Goal: Information Seeking & Learning: Learn about a topic

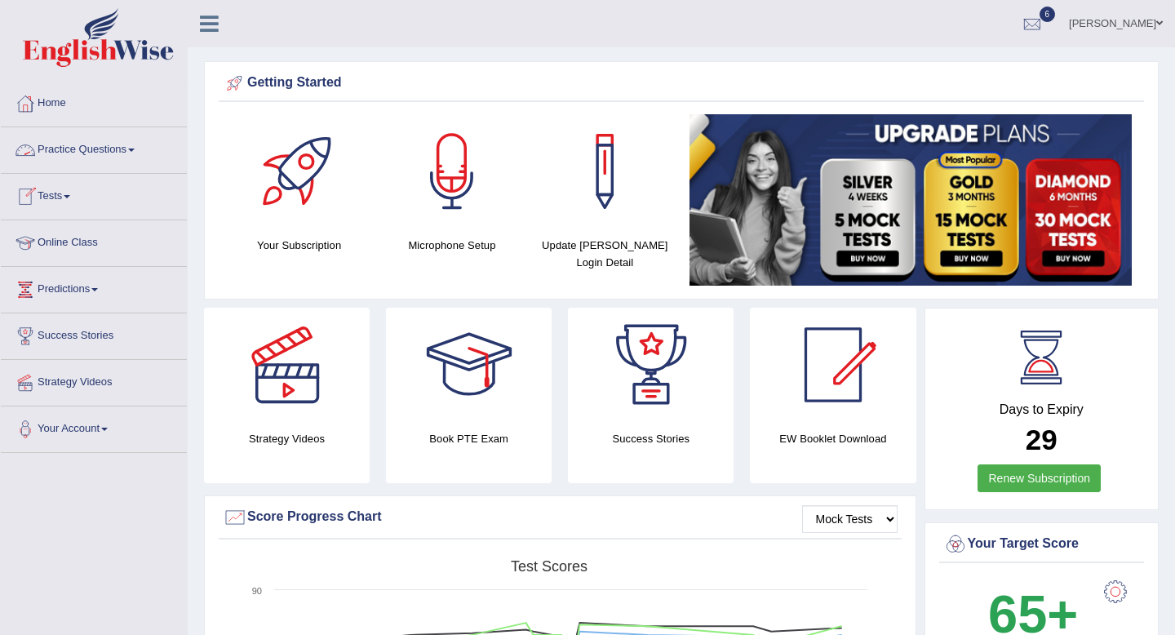
click at [116, 149] on link "Practice Questions" at bounding box center [94, 147] width 186 height 41
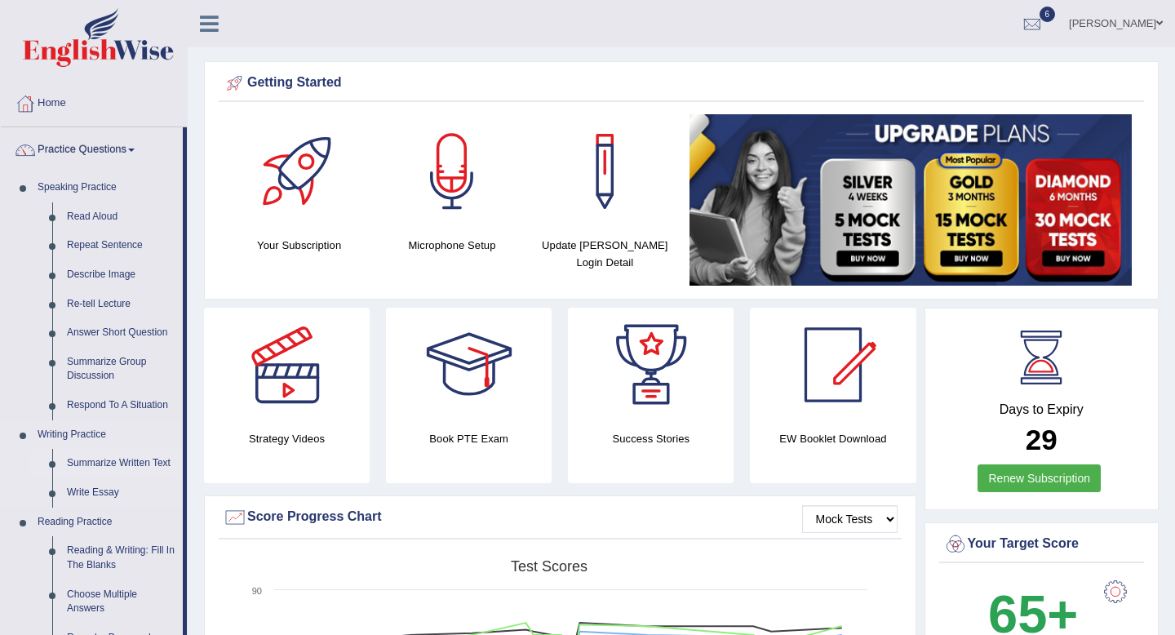
click at [132, 459] on link "Summarize Written Text" at bounding box center [121, 463] width 123 height 29
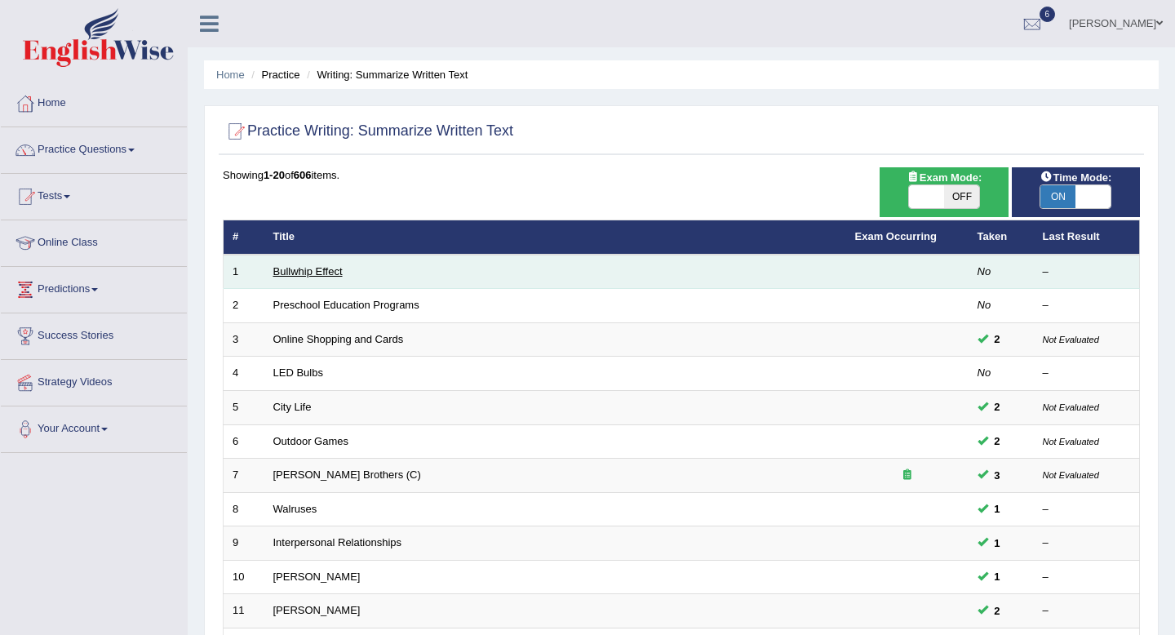
click at [312, 272] on link "Bullwhip Effect" at bounding box center [307, 271] width 69 height 12
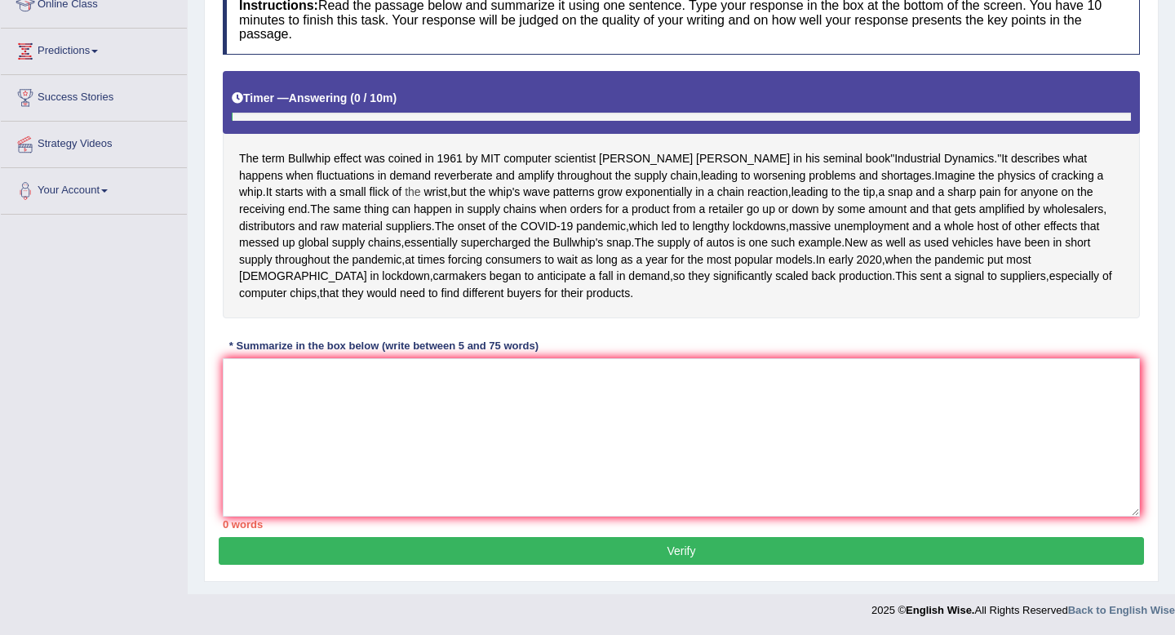
scroll to position [253, 0]
click at [293, 437] on textarea at bounding box center [681, 437] width 917 height 158
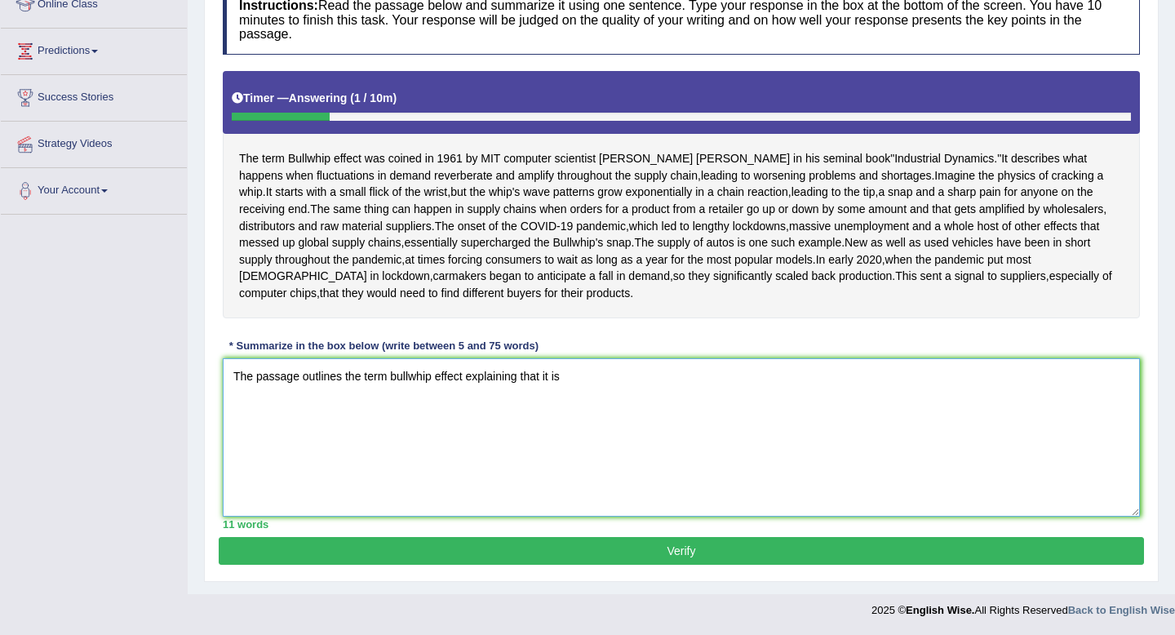
click at [466, 427] on textarea "The passage outlines the term bullwhip effect explaining that it is" at bounding box center [681, 437] width 917 height 158
click at [600, 420] on textarea "The passage outlines the term bullwhip effect, explaining that it is" at bounding box center [681, 437] width 917 height 158
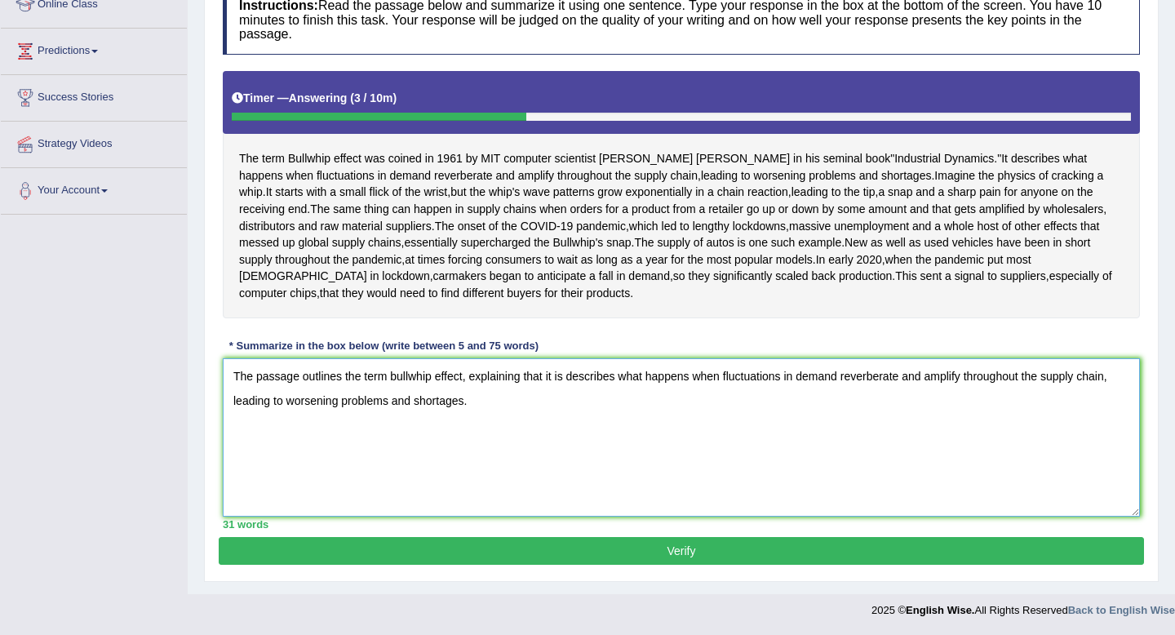
click at [566, 431] on textarea "The passage outlines the term bullwhip effect, explaining that it is describes …" at bounding box center [681, 437] width 917 height 158
click at [475, 459] on textarea "The passage outlines the term bullwhip effect, explaining that it describes wha…" at bounding box center [681, 437] width 917 height 158
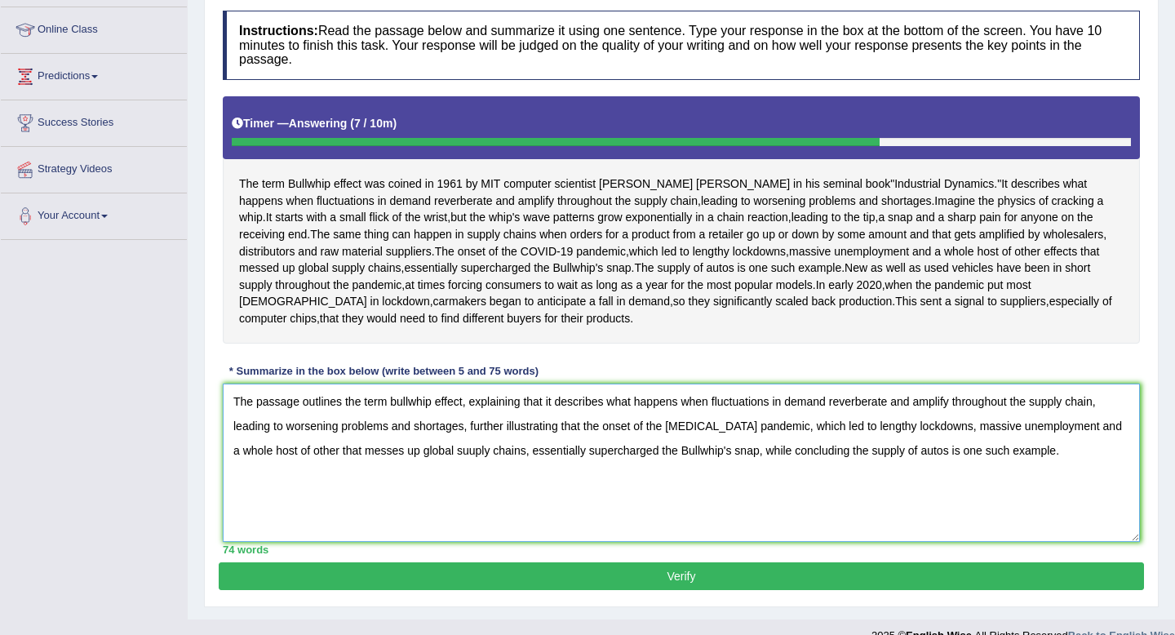
scroll to position [306, 0]
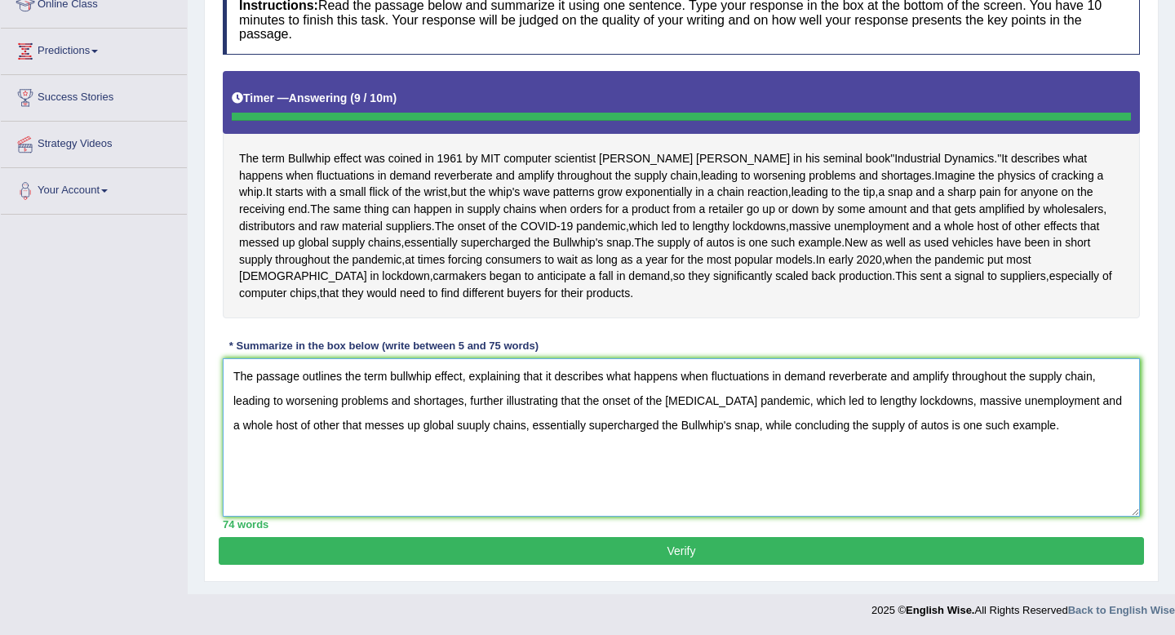
type textarea "The passage outlines the term bullwhip effect, explaining that it describes wha…"
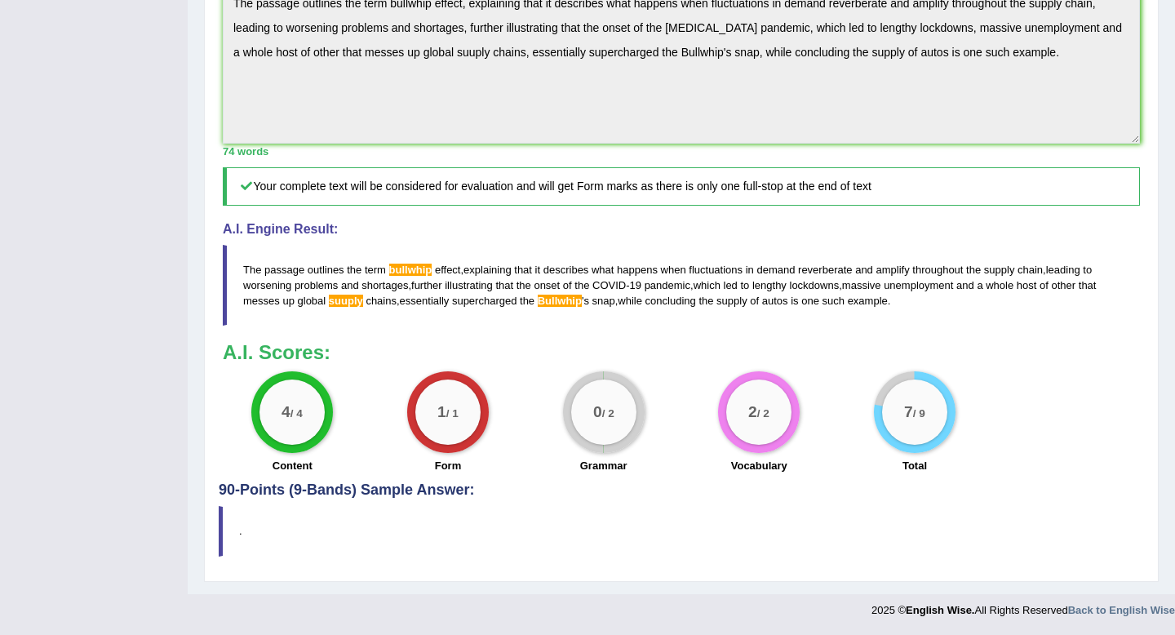
scroll to position [655, 0]
drag, startPoint x: 909, startPoint y: 300, endPoint x: 303, endPoint y: 295, distance: 606.4
click at [303, 295] on blockquote "The passage outlines the term bullwhip effect , explaining that it describes wh…" at bounding box center [681, 285] width 917 height 81
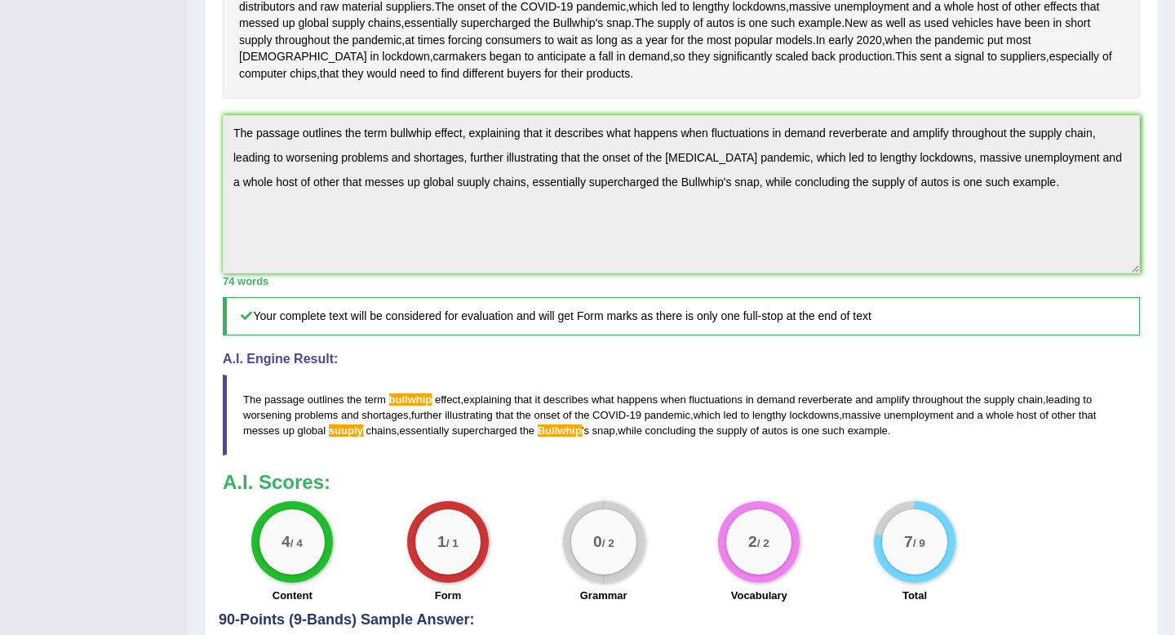
scroll to position [442, 0]
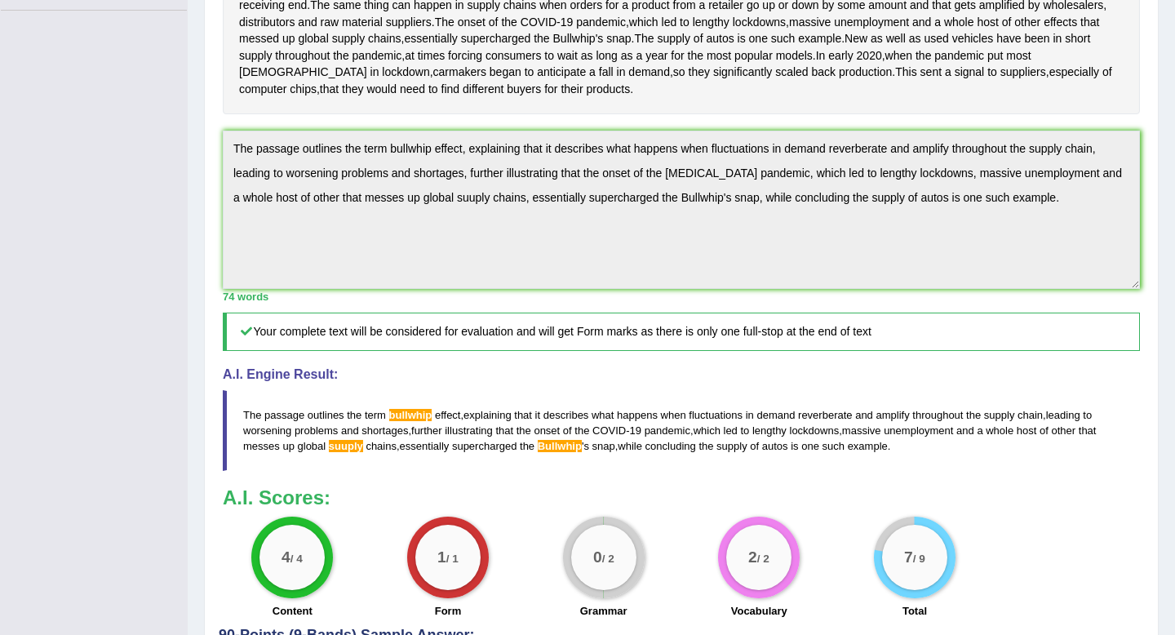
click at [183, 220] on div "Toggle navigation Home Practice Questions Speaking Practice Read Aloud Repeat S…" at bounding box center [587, 165] width 1175 height 1214
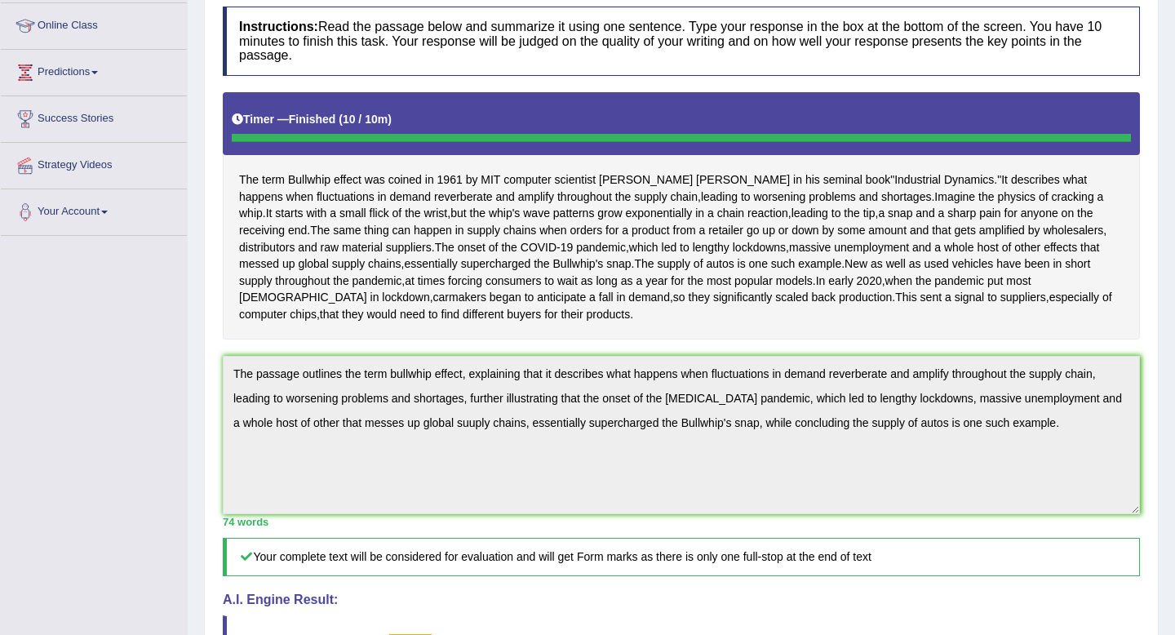
scroll to position [87, 0]
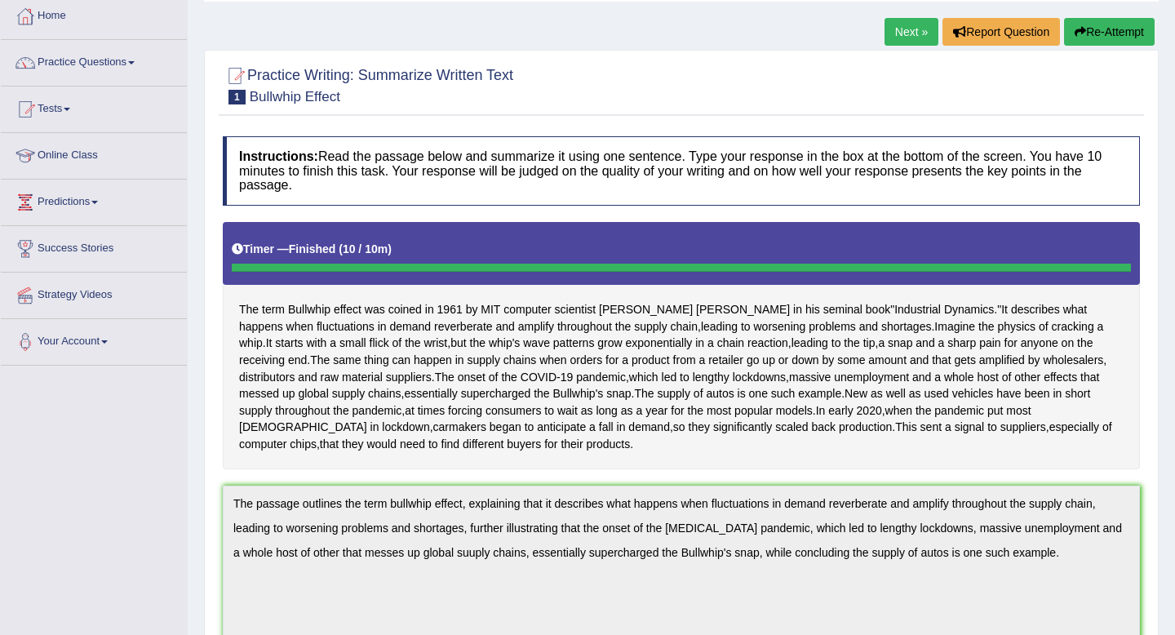
click at [1111, 36] on button "Re-Attempt" at bounding box center [1109, 32] width 91 height 28
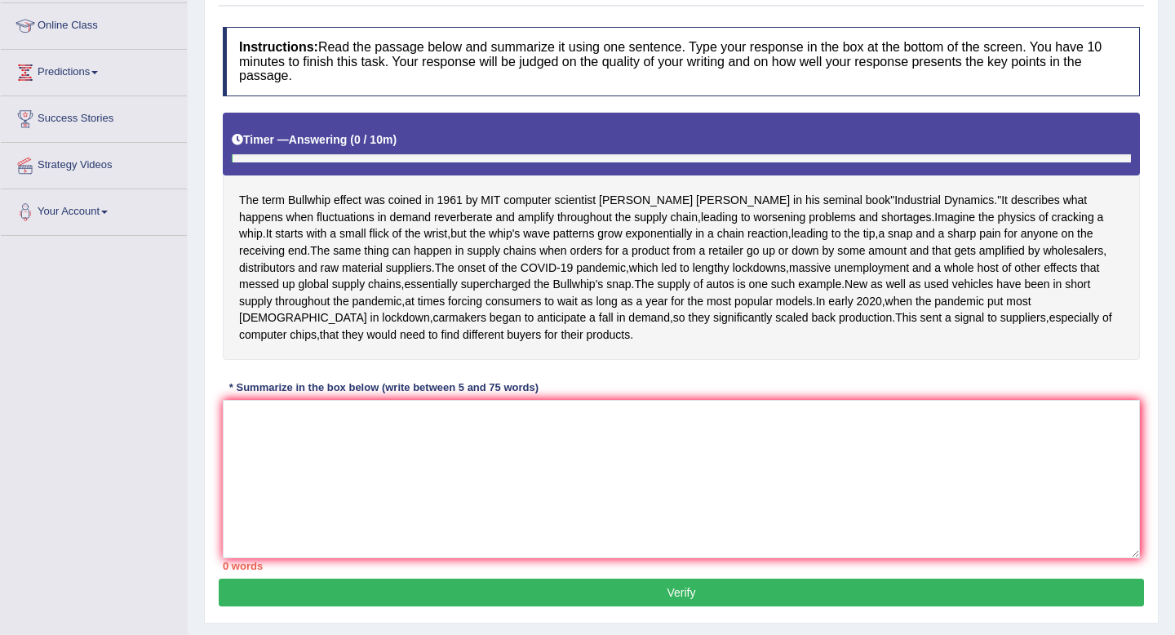
scroll to position [285, 0]
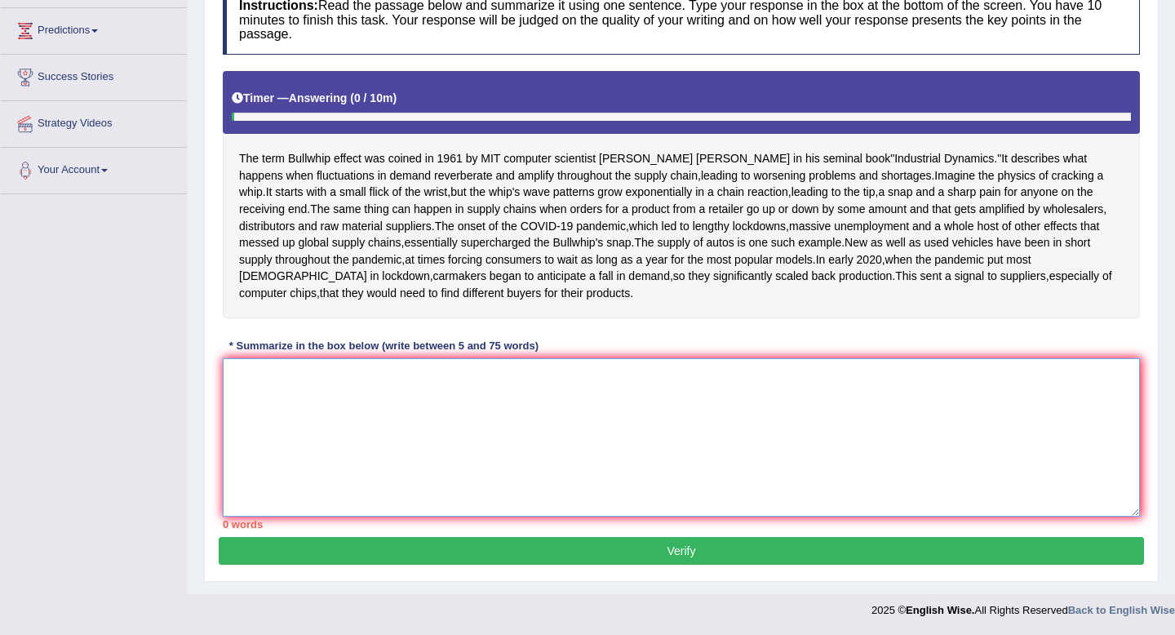
click at [256, 425] on textarea at bounding box center [681, 437] width 917 height 158
paste textarea "The passage outlines the term bullwhip effect, explaining that it describes wha…"
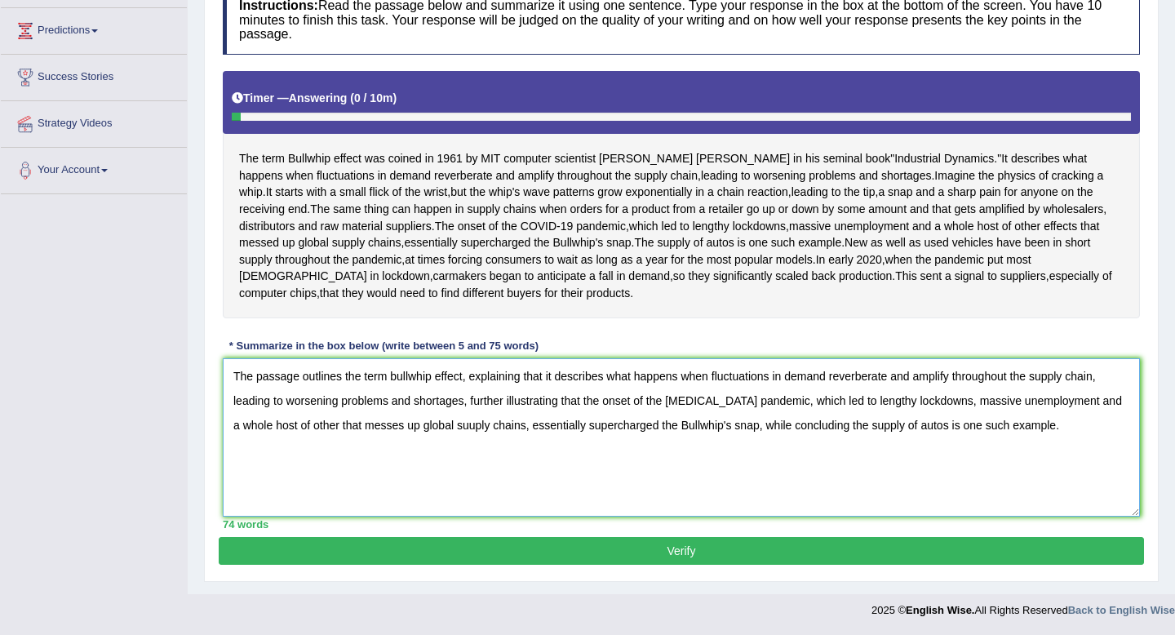
click at [470, 466] on textarea "The passage outlines the term bullwhip effect, explaining that it describes wha…" at bounding box center [681, 437] width 917 height 158
click at [397, 419] on textarea "The passage outlines the term bullwhip effect, explaining that it describes wha…" at bounding box center [681, 437] width 917 height 158
type textarea "The passage outlines the term Bullwhip effect, explaining that it describes wha…"
click at [562, 565] on button "Verify" at bounding box center [682, 551] width 926 height 28
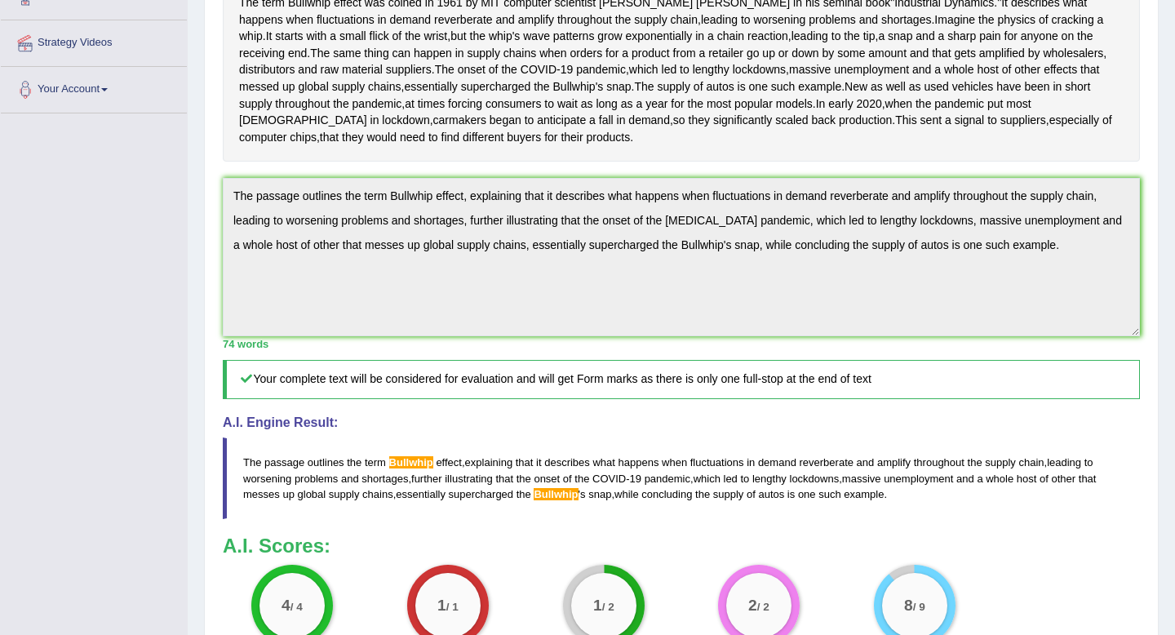
scroll to position [0, 0]
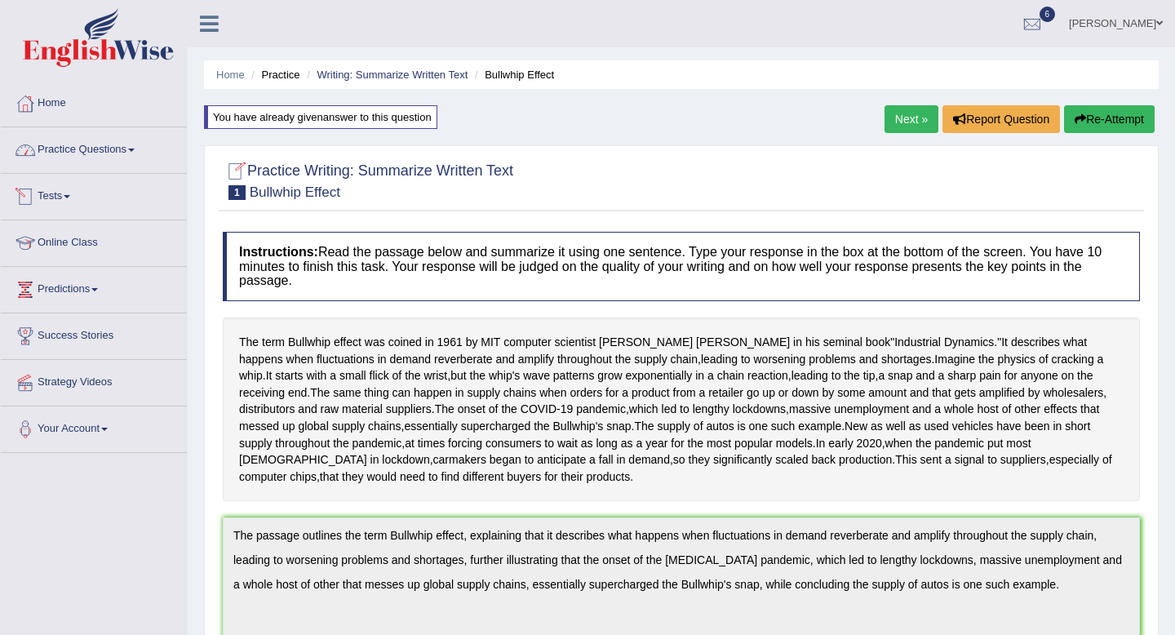
click at [86, 145] on link "Practice Questions" at bounding box center [94, 147] width 186 height 41
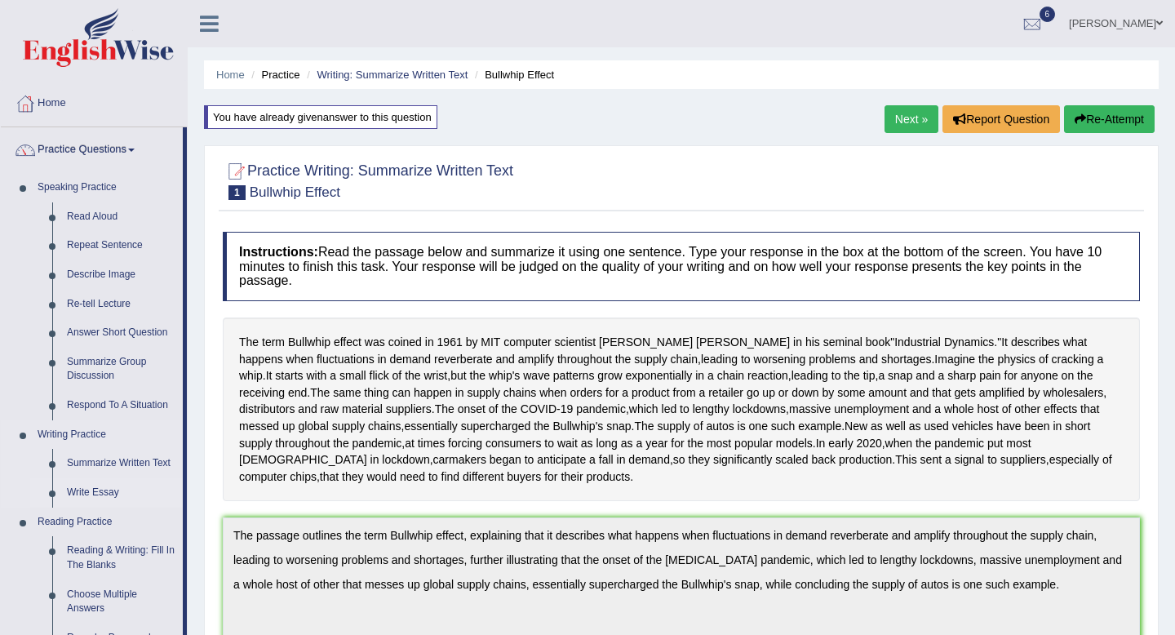
click at [91, 491] on link "Write Essay" at bounding box center [121, 492] width 123 height 29
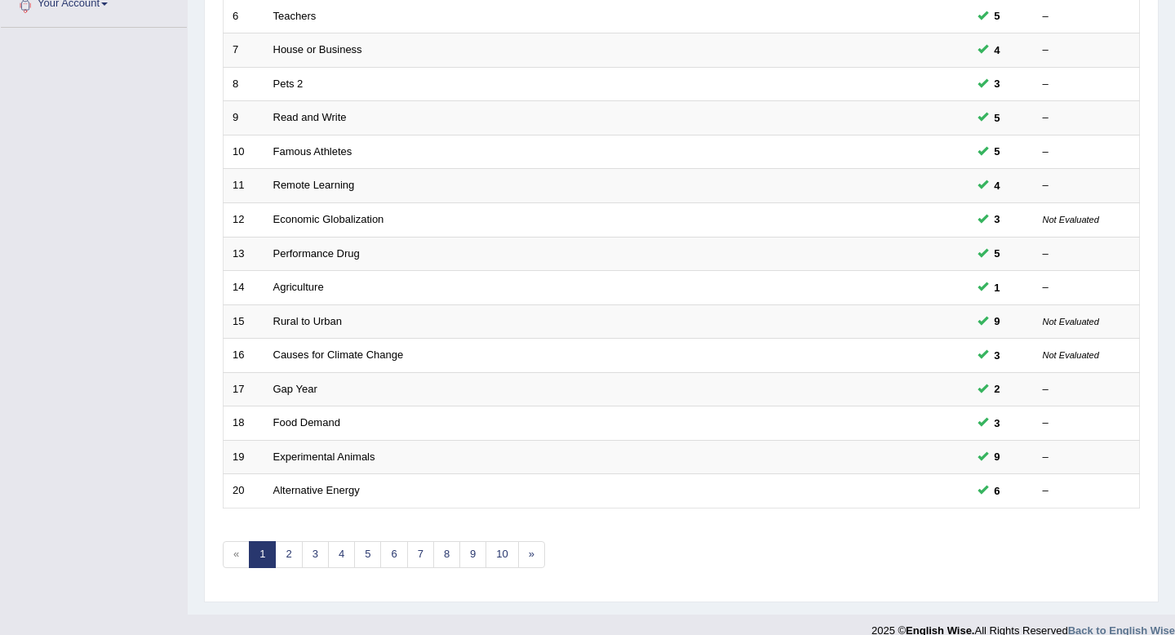
scroll to position [446, 0]
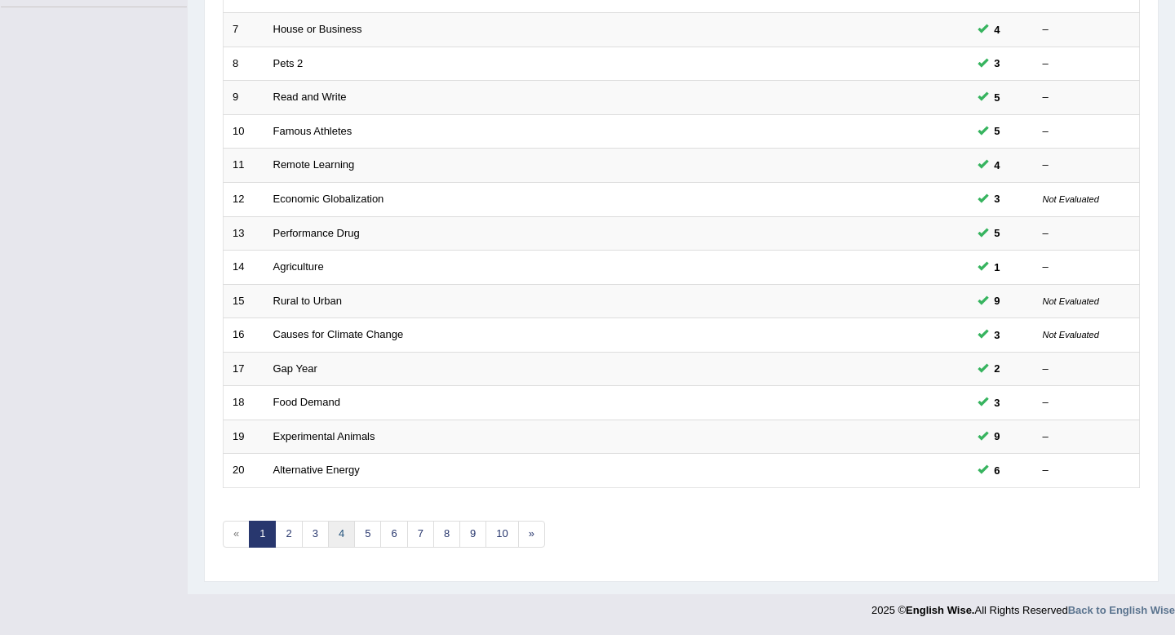
click at [346, 535] on link "4" at bounding box center [341, 534] width 27 height 27
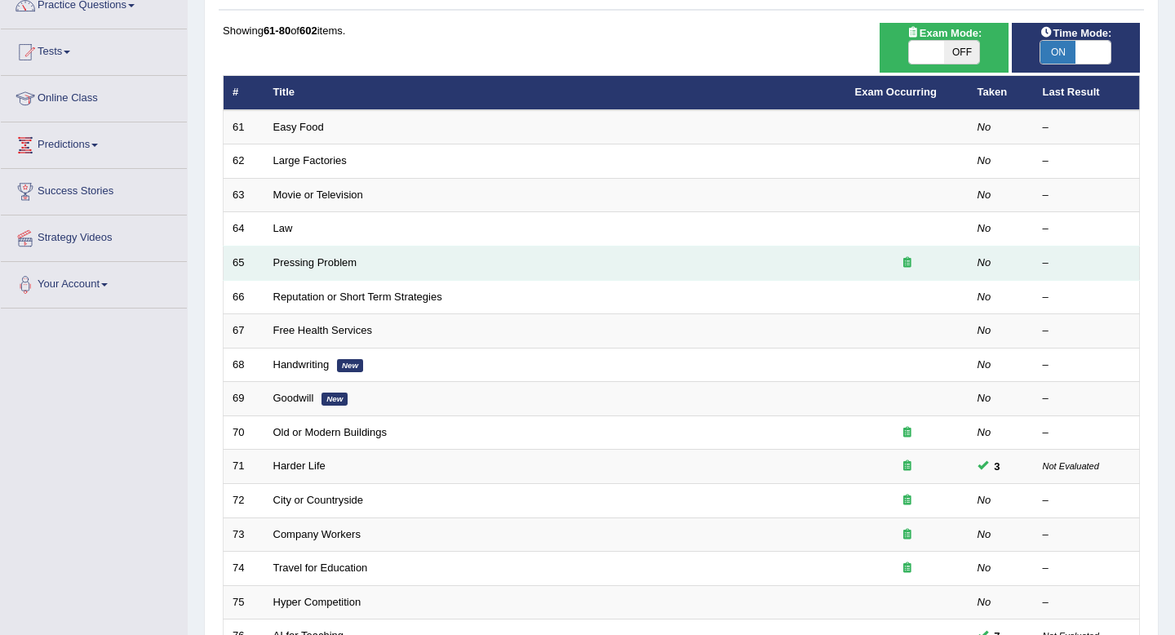
scroll to position [183, 0]
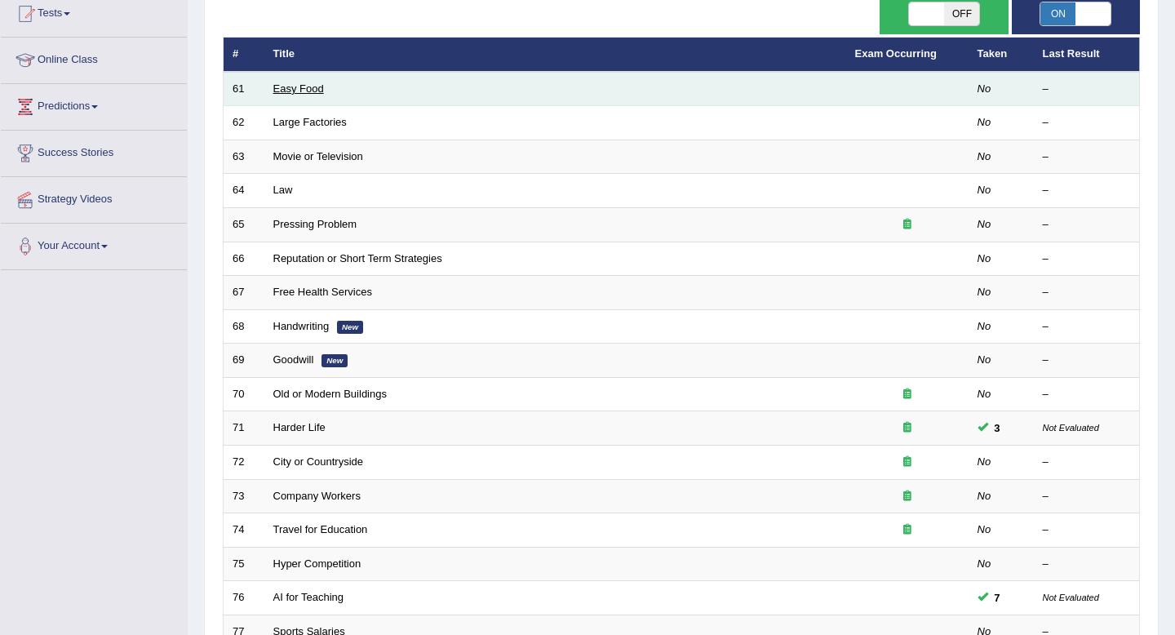
click at [291, 87] on link "Easy Food" at bounding box center [298, 88] width 51 height 12
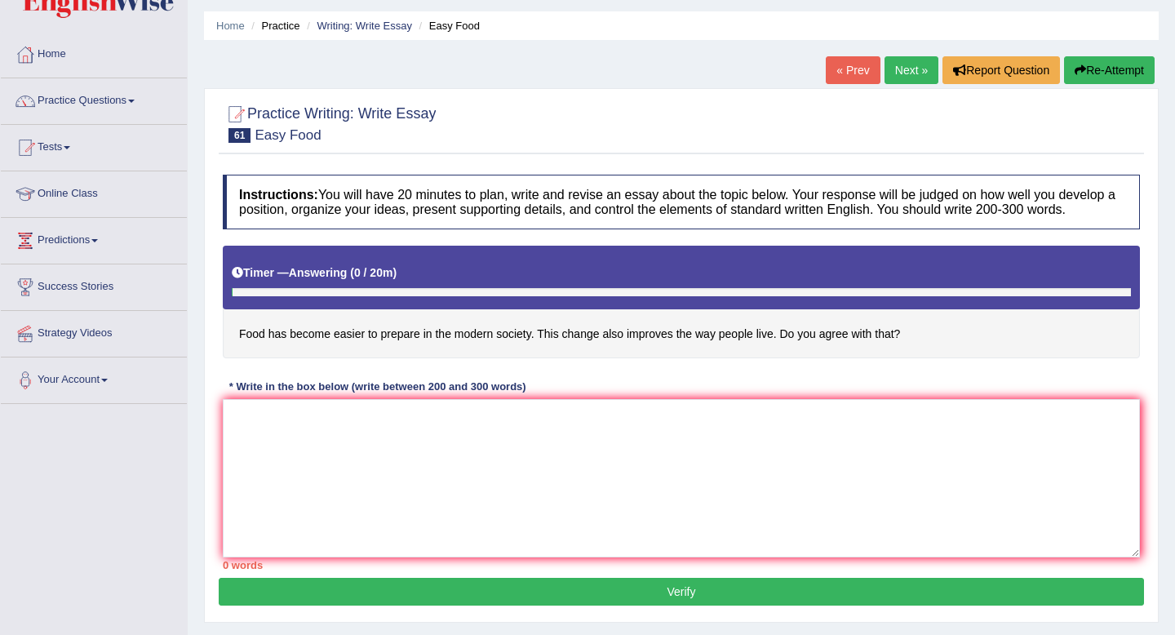
scroll to position [87, 0]
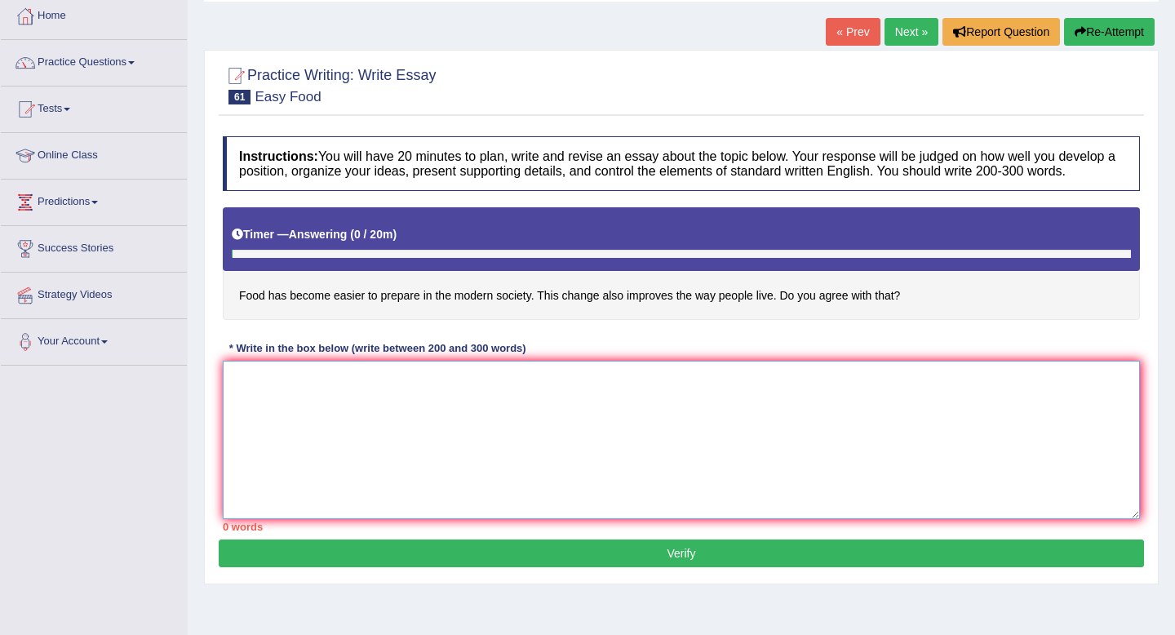
click at [291, 424] on textarea at bounding box center [681, 440] width 917 height 158
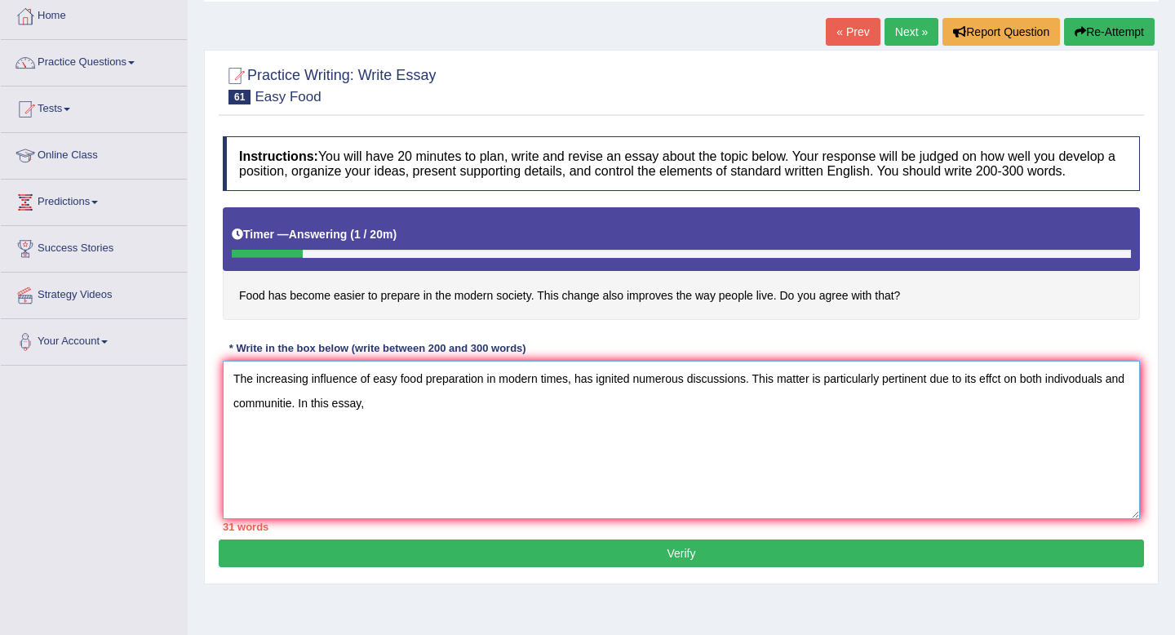
click at [314, 419] on textarea "The increasing influence of easy food preparation in modern times, has ignited …" at bounding box center [681, 440] width 917 height 158
click at [417, 424] on textarea "The increasing influence of easy food preparation in modern times, has ignited …" at bounding box center [681, 440] width 917 height 158
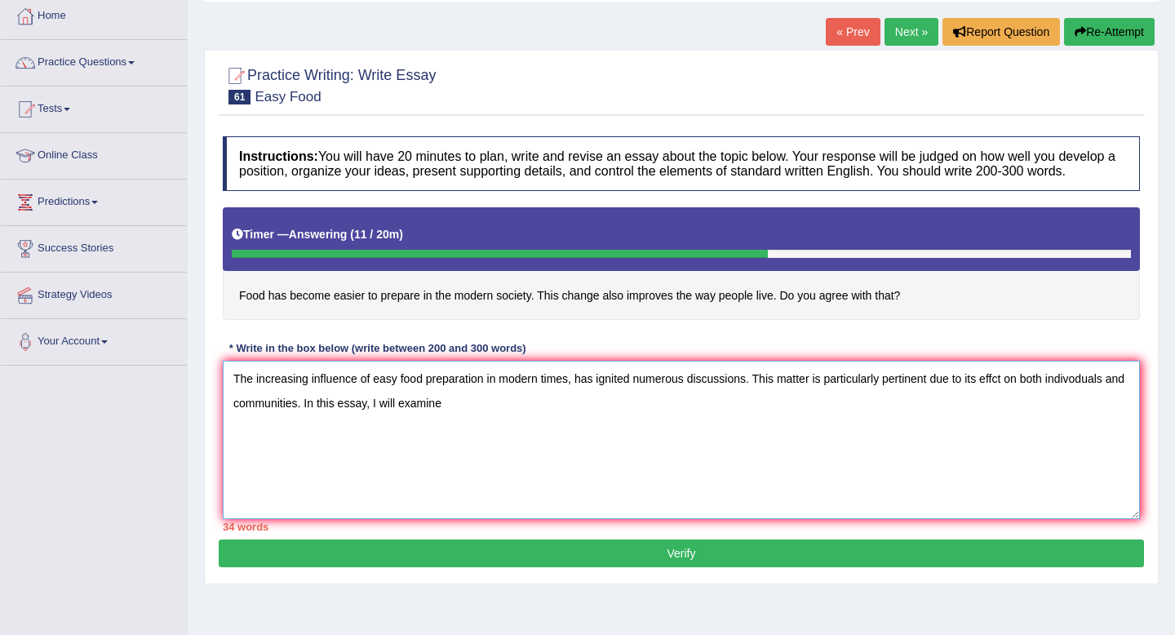
type textarea "The increasing influence of easy food preparation in modern times, has ignited …"
